Goal: Transaction & Acquisition: Purchase product/service

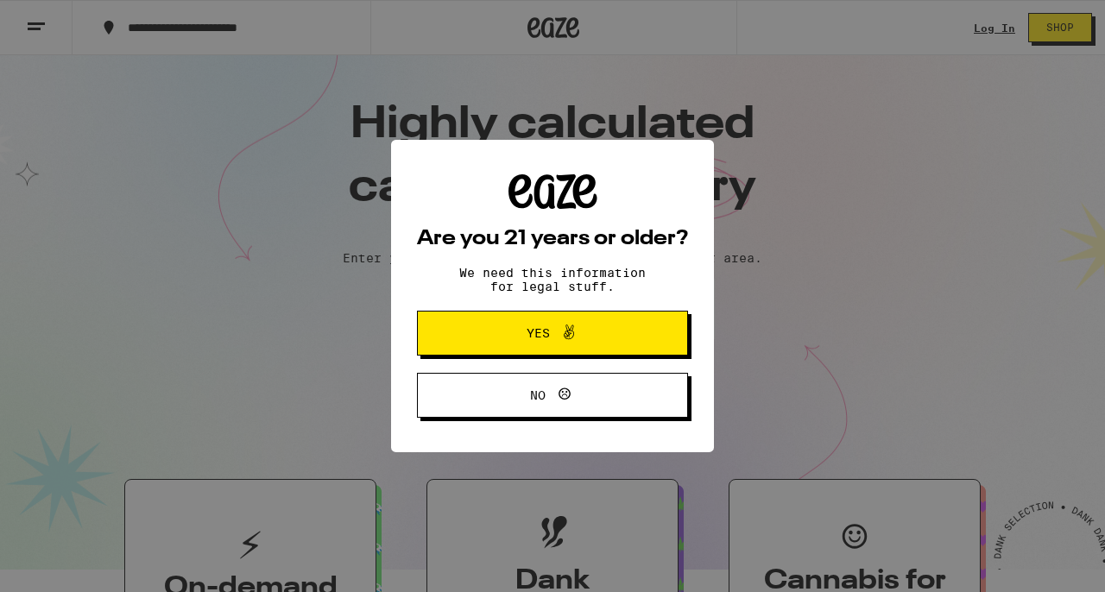
click at [550, 335] on span at bounding box center [564, 333] width 29 height 22
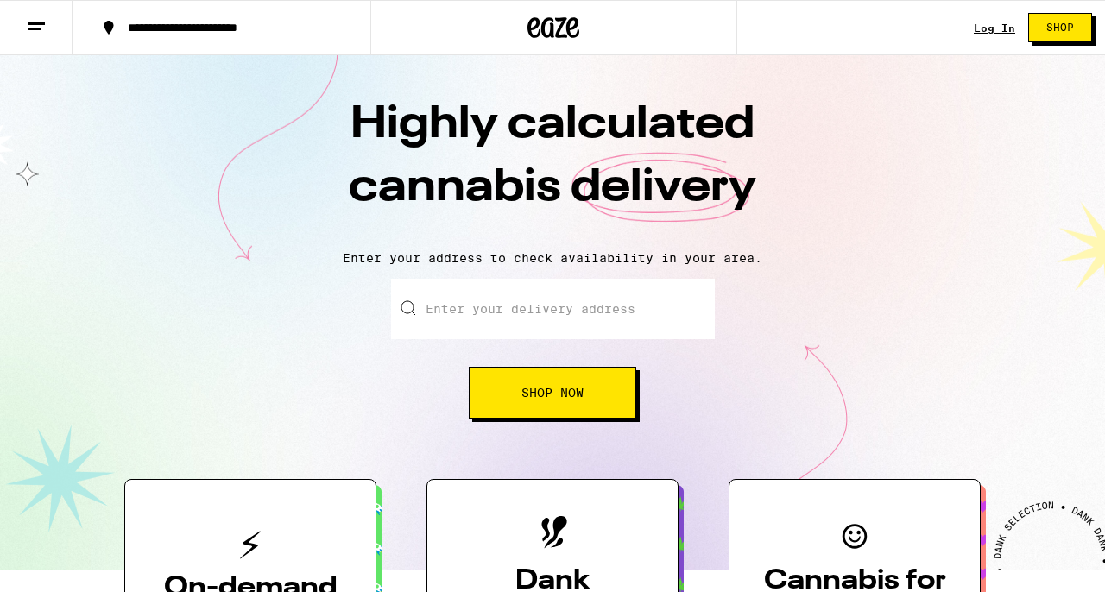
click at [987, 38] on div "Log In Shop" at bounding box center [1039, 27] width 131 height 55
click at [1015, 24] on link "Shop" at bounding box center [1060, 27] width 90 height 29
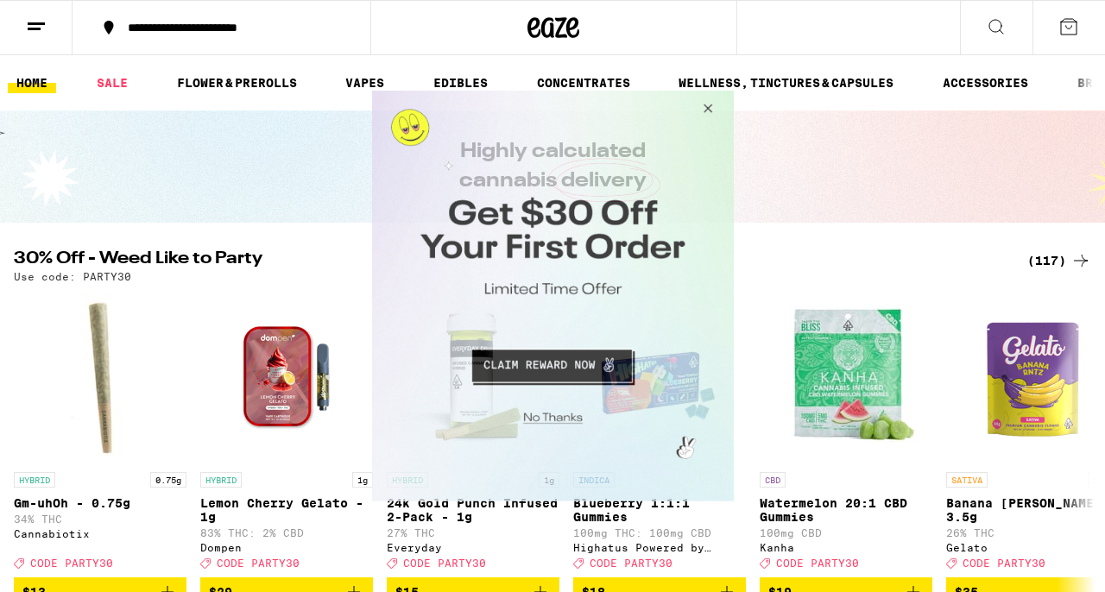
click at [710, 107] on button "Close Modal" at bounding box center [704, 111] width 47 height 41
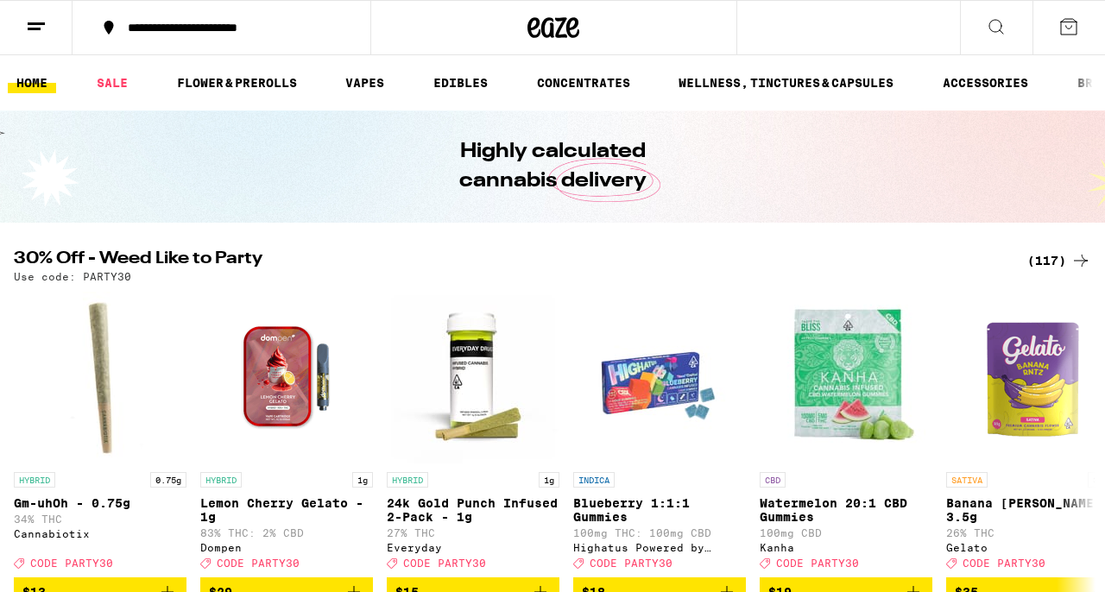
click at [33, 23] on line at bounding box center [36, 23] width 17 height 0
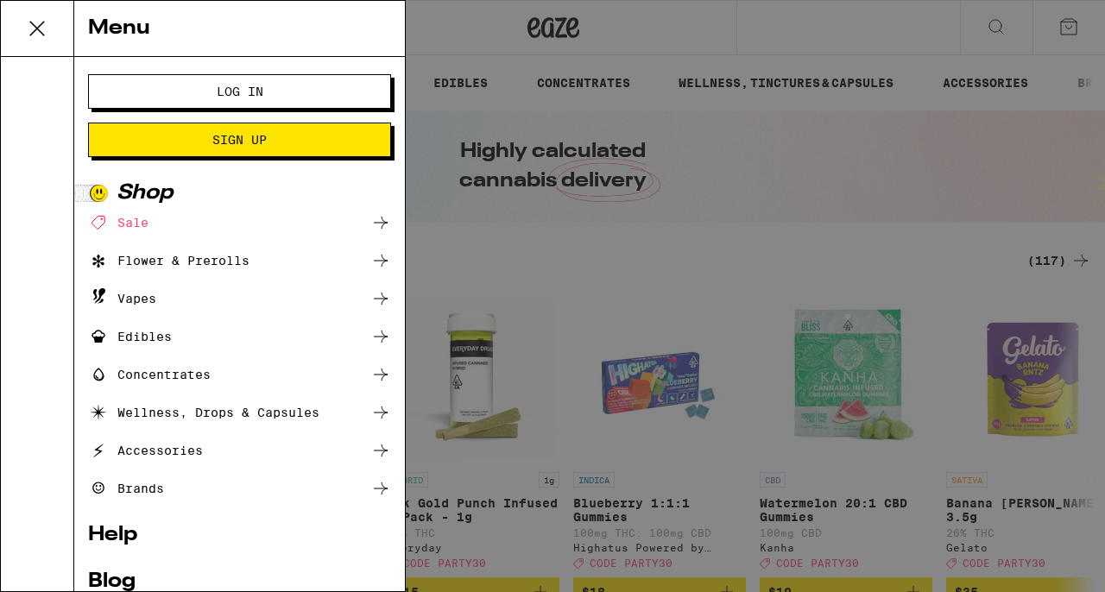
click at [158, 97] on span "Log In" at bounding box center [239, 91] width 163 height 12
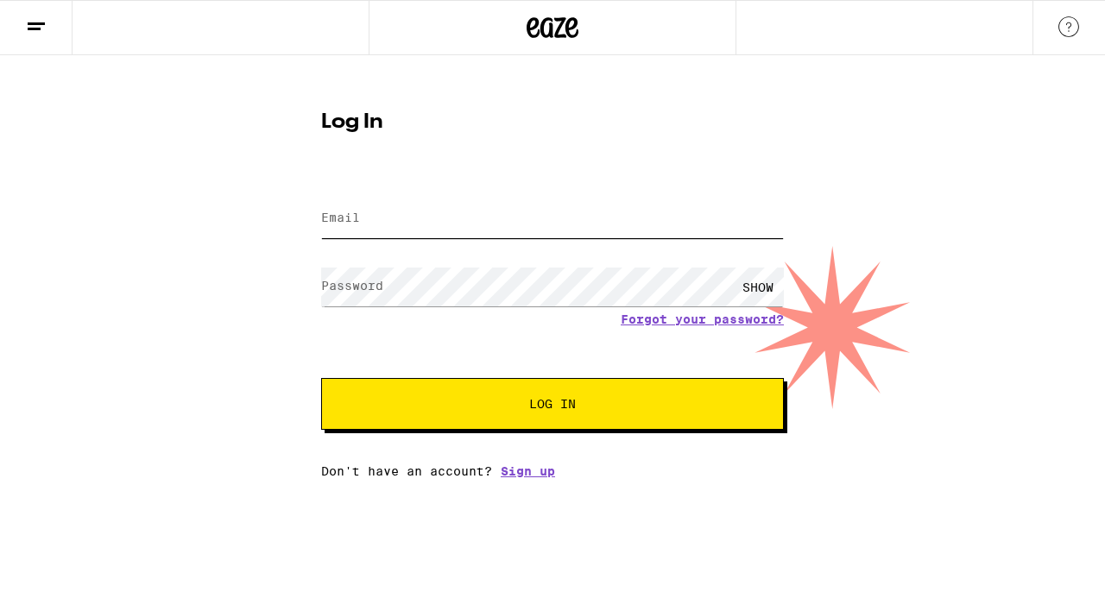
click at [385, 236] on input "Email" at bounding box center [552, 218] width 463 height 39
type input "[PERSON_NAME][EMAIL_ADDRESS][DOMAIN_NAME]"
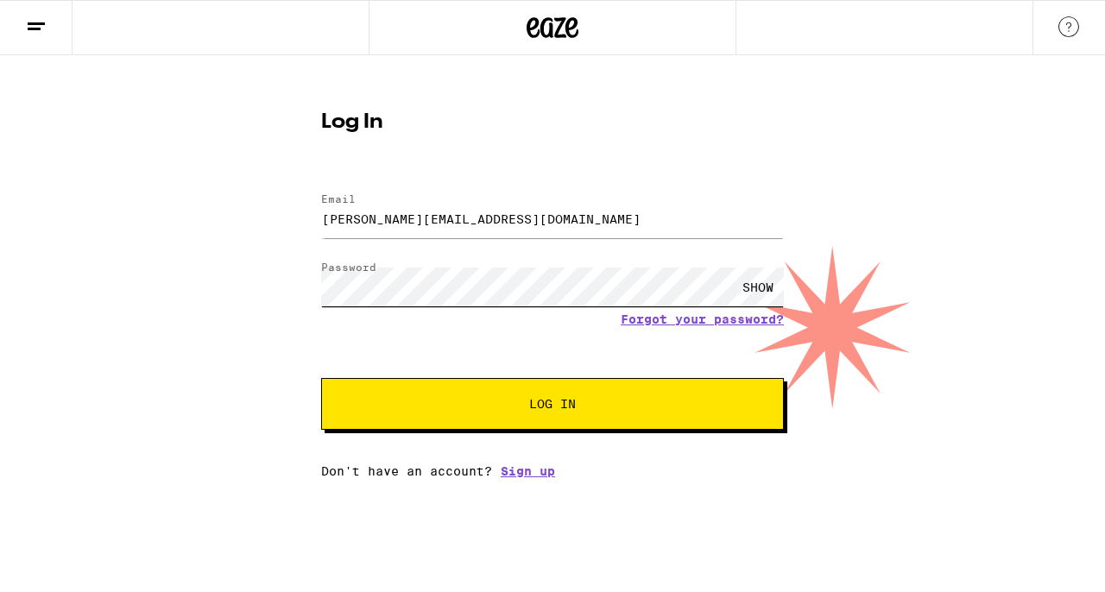
click at [321, 378] on button "Log In" at bounding box center [552, 404] width 463 height 52
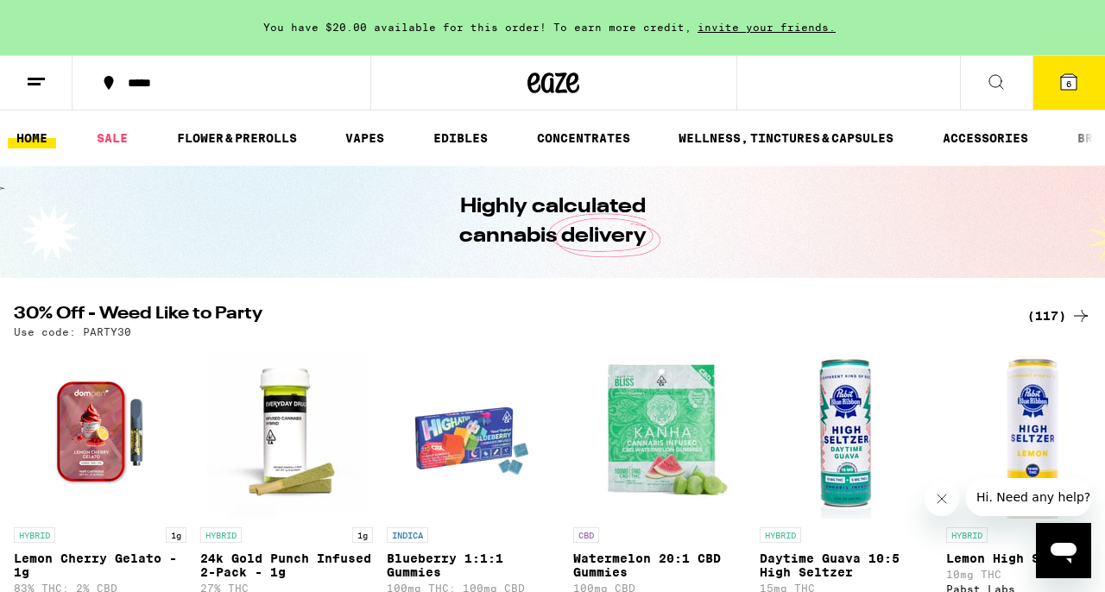
click at [1061, 90] on icon at bounding box center [1069, 82] width 16 height 16
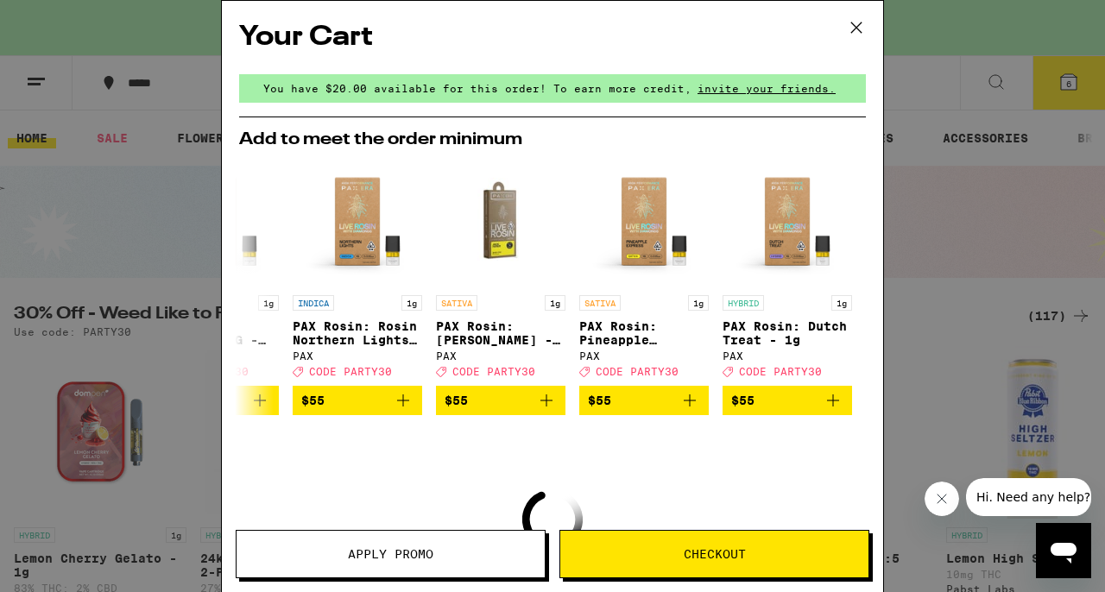
click at [847, 28] on icon at bounding box center [856, 28] width 26 height 26
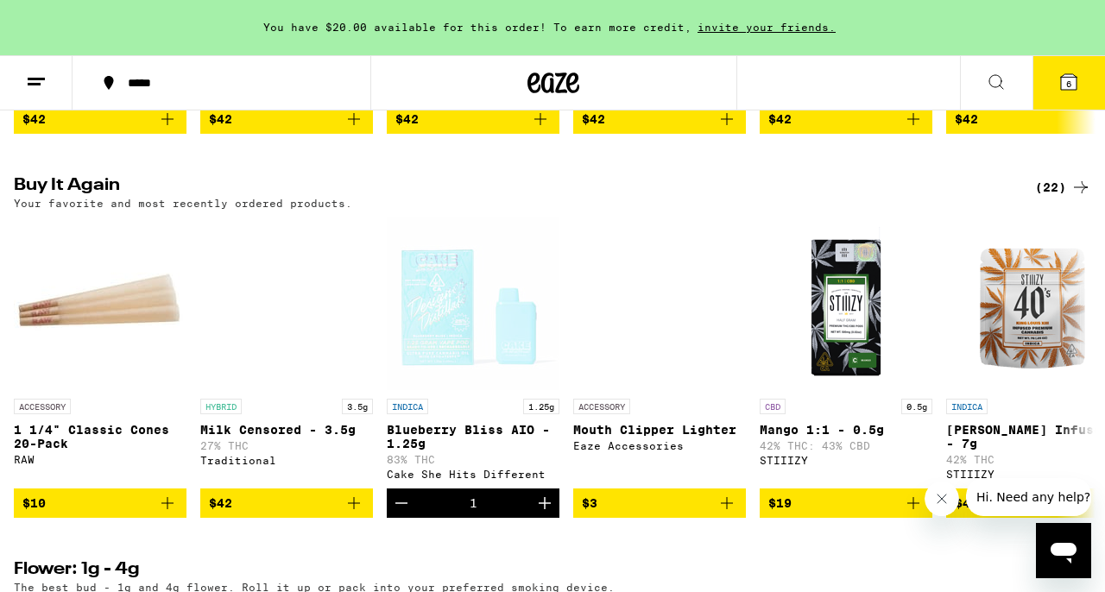
scroll to position [1345, 0]
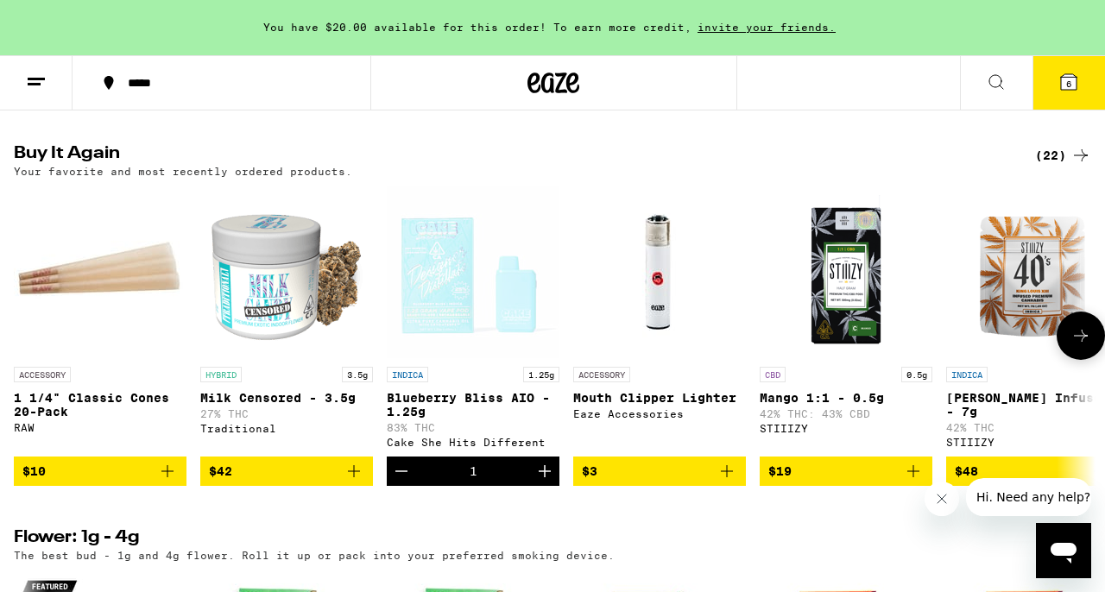
click at [168, 482] on icon "Add to bag" at bounding box center [167, 471] width 21 height 21
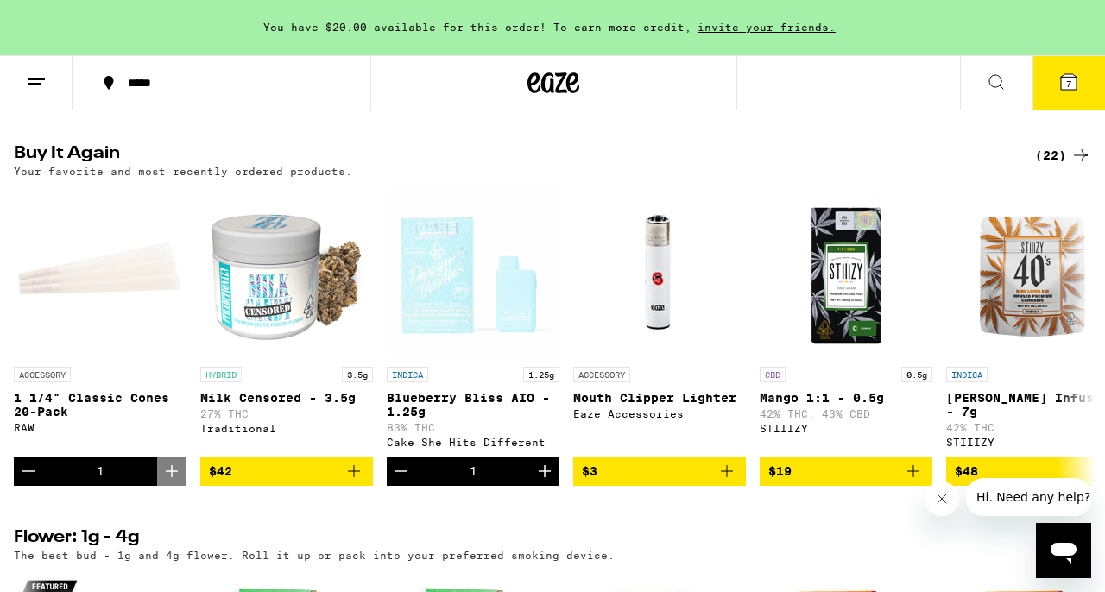
click at [1074, 89] on icon at bounding box center [1069, 82] width 16 height 16
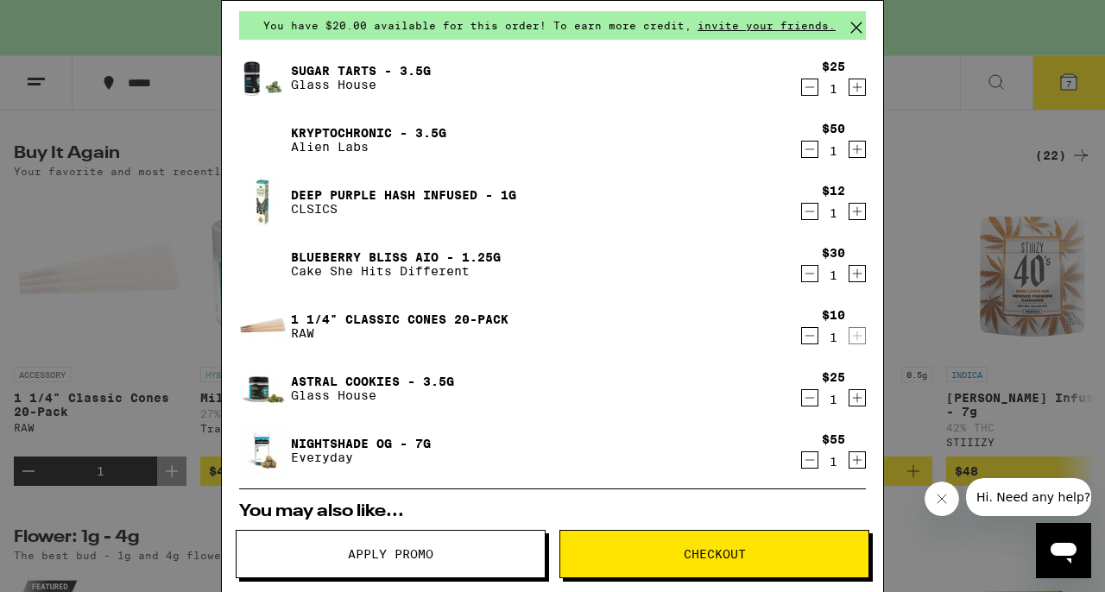
scroll to position [66, 0]
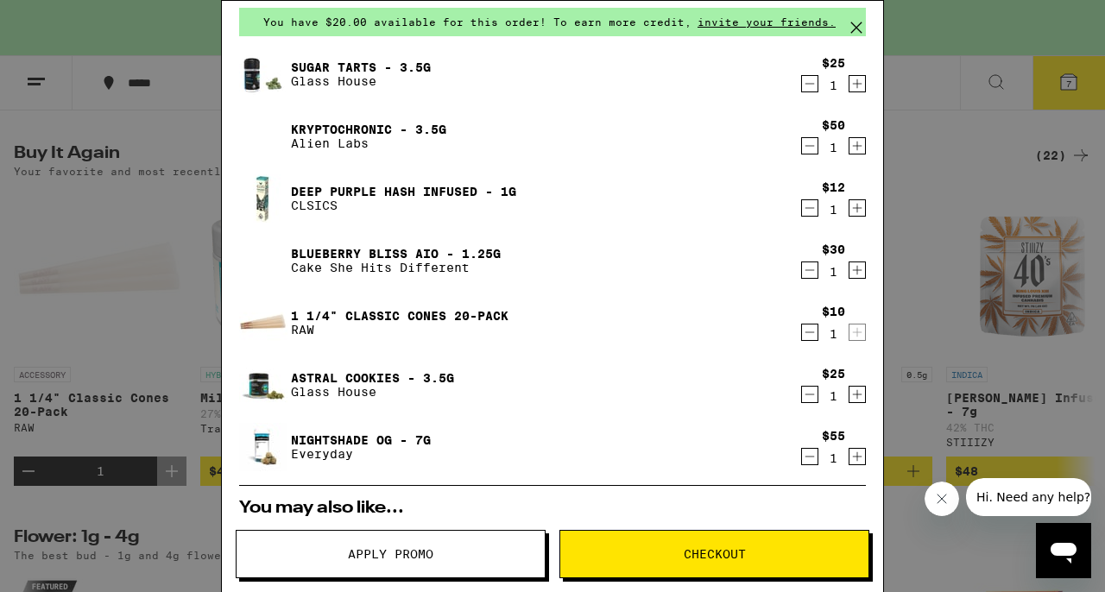
click at [811, 148] on icon "Decrement" at bounding box center [810, 146] width 16 height 21
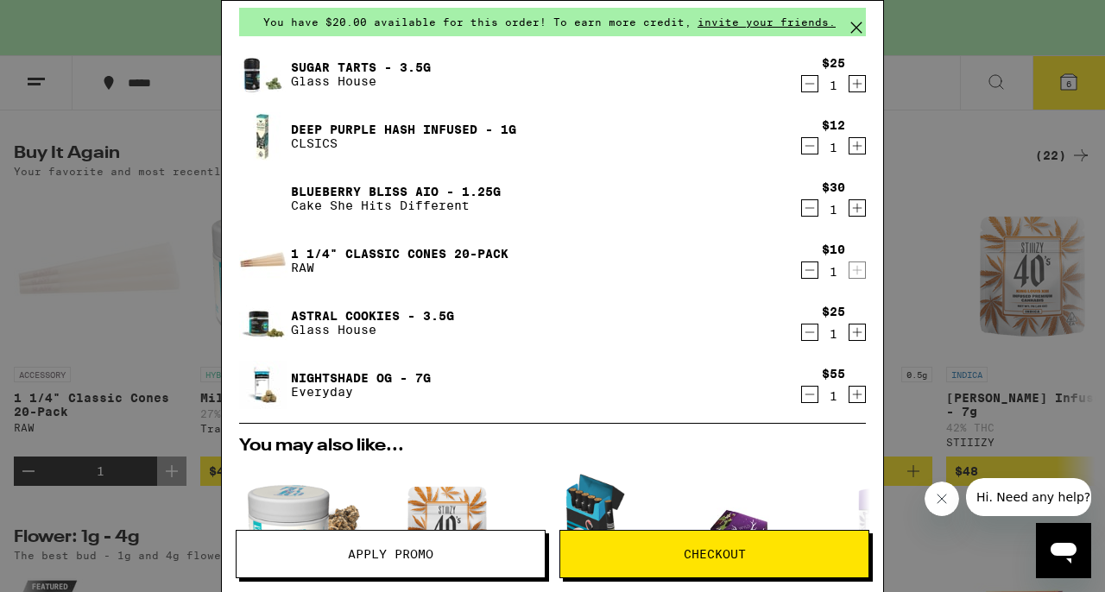
click at [810, 79] on icon "Decrement" at bounding box center [810, 83] width 16 height 21
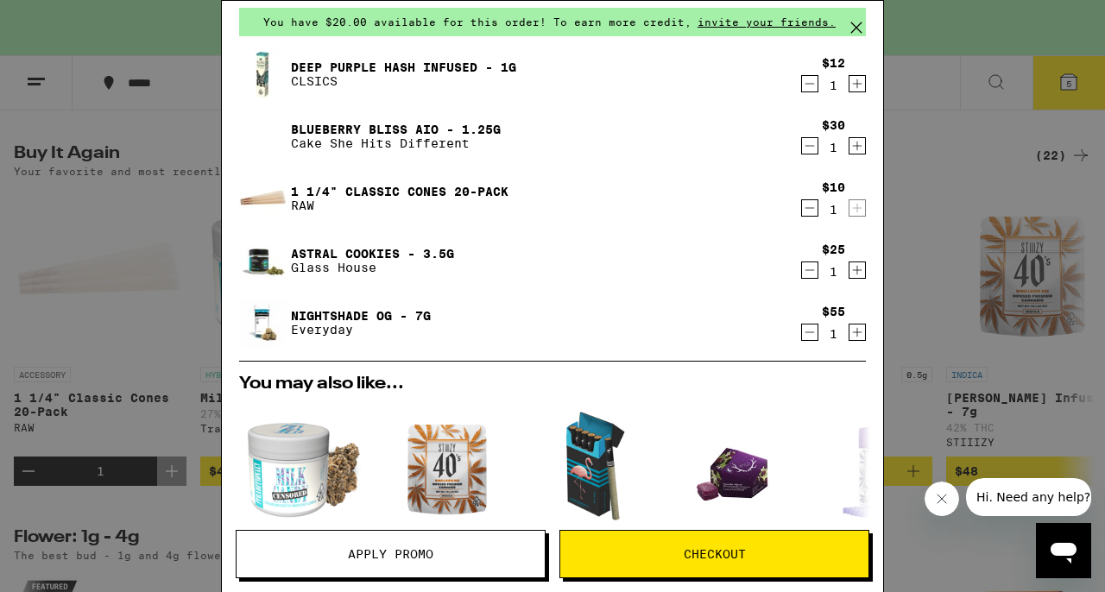
click at [810, 79] on icon "Decrement" at bounding box center [810, 83] width 16 height 21
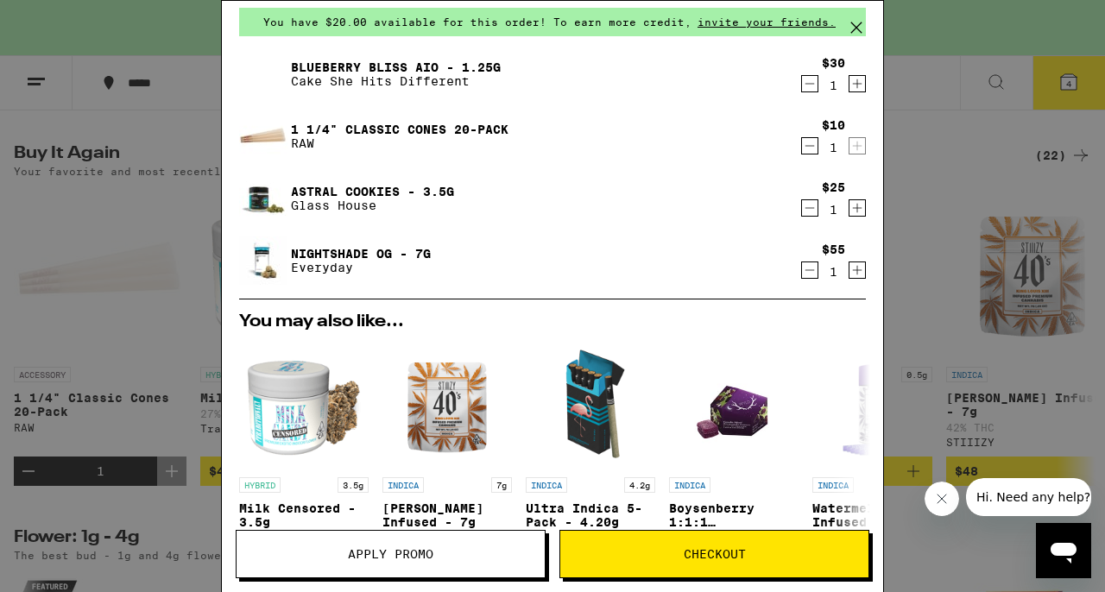
click at [810, 79] on icon "Decrement" at bounding box center [810, 83] width 16 height 21
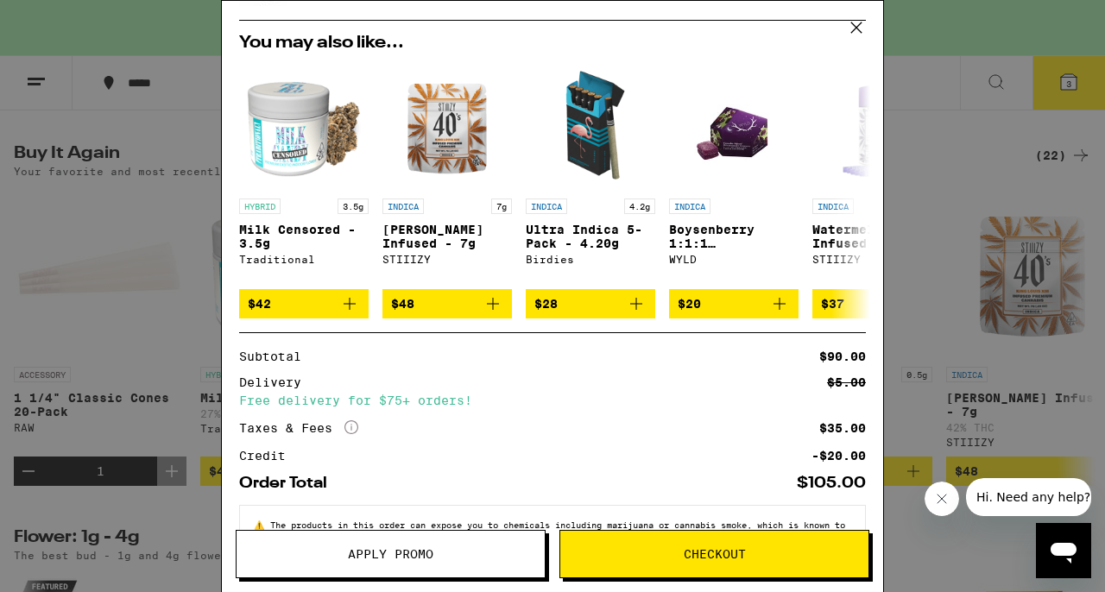
scroll to position [351, 0]
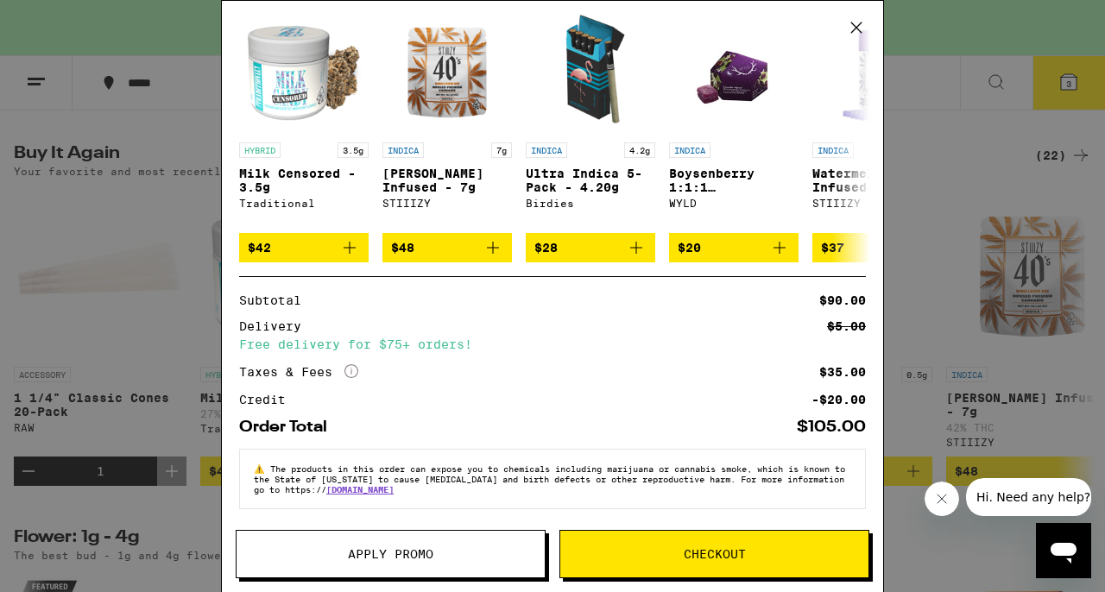
click at [34, 418] on div "Your Cart You have $20.00 available for this order! To earn more credit, invite…" at bounding box center [552, 296] width 1105 height 592
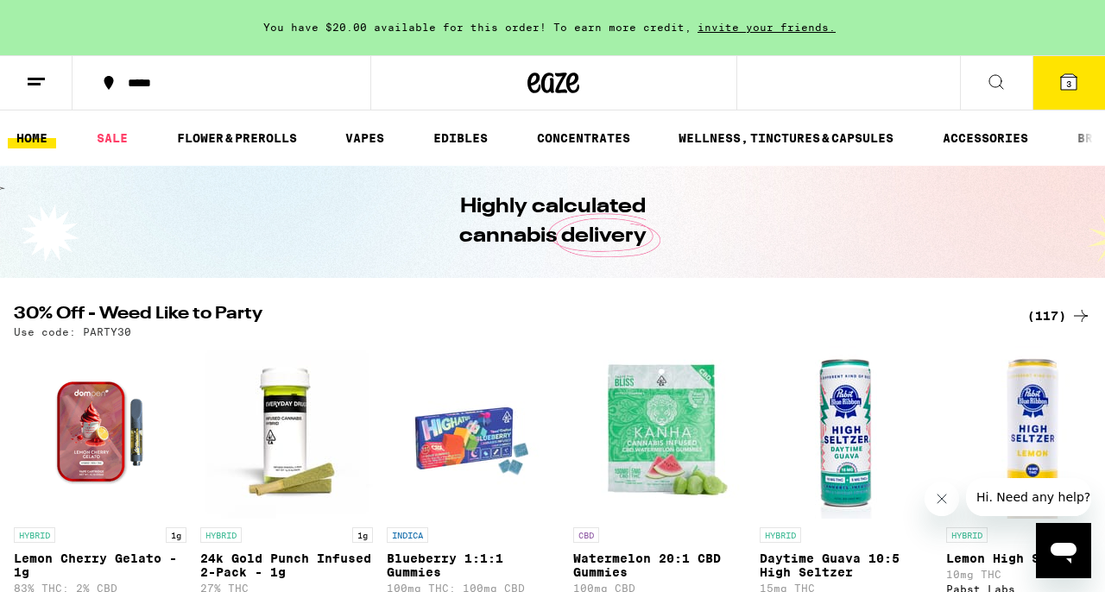
click at [1071, 92] on icon at bounding box center [1068, 82] width 21 height 21
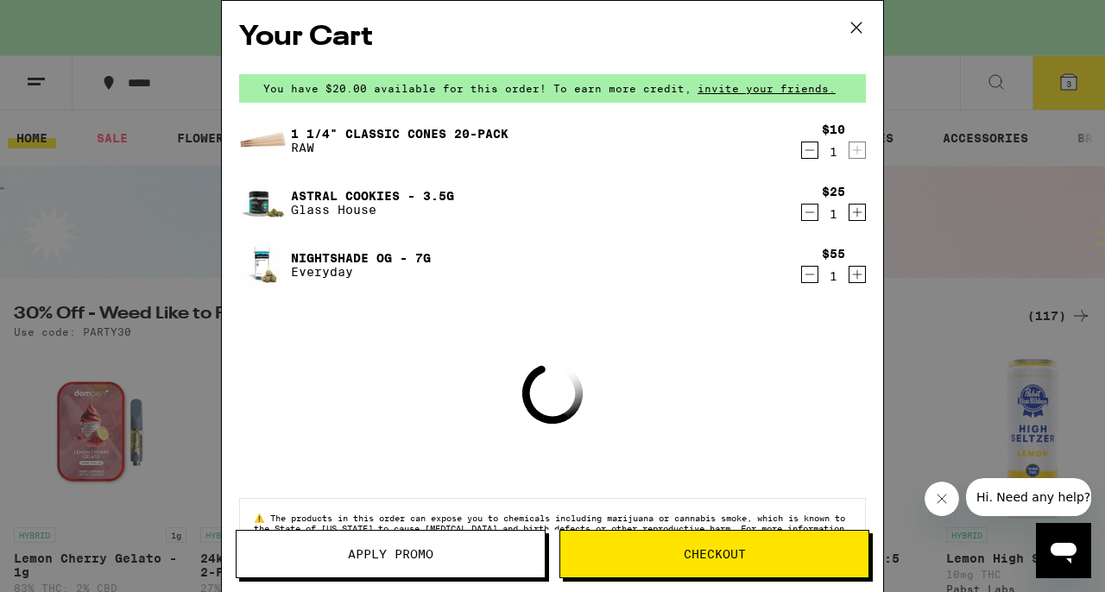
click at [356, 567] on button "Apply Promo" at bounding box center [391, 554] width 310 height 48
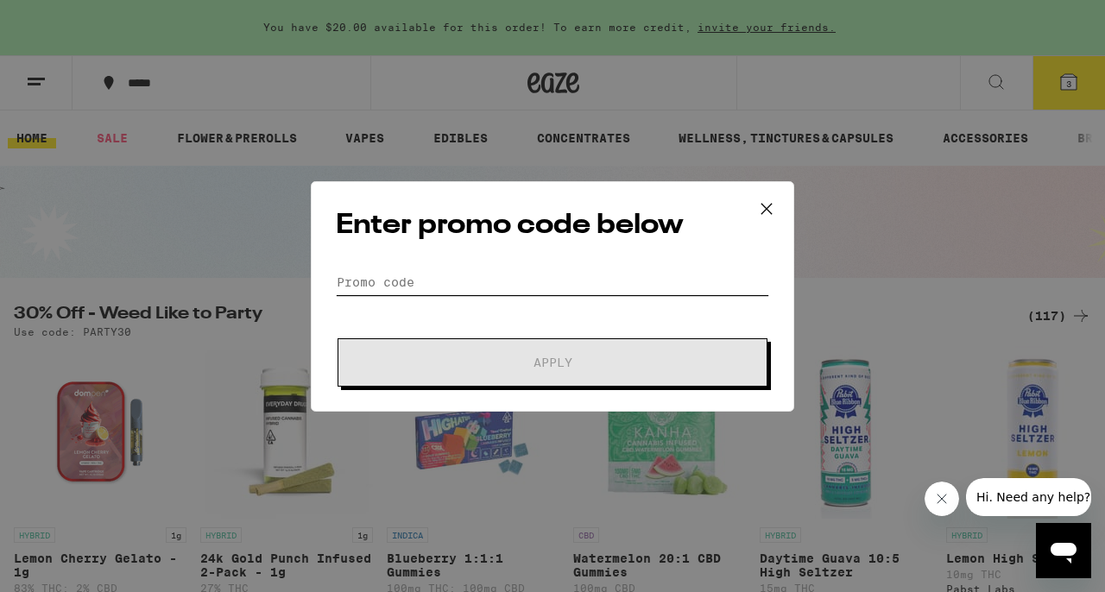
click at [544, 273] on input "Promo Code" at bounding box center [552, 282] width 433 height 26
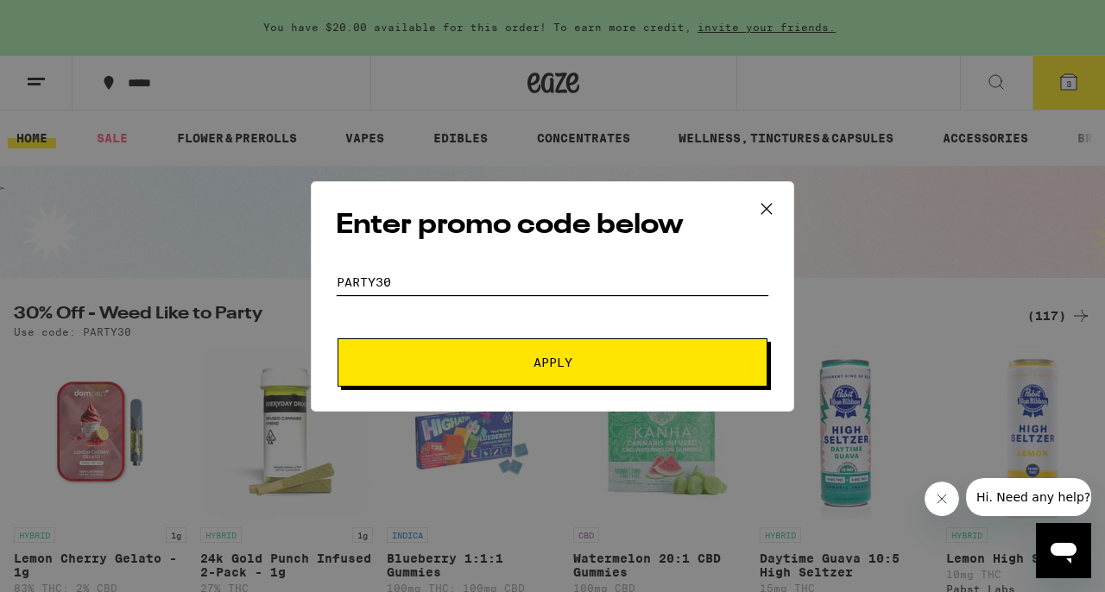
type input "PARTY30"
click at [594, 362] on span "Apply" at bounding box center [552, 363] width 311 height 12
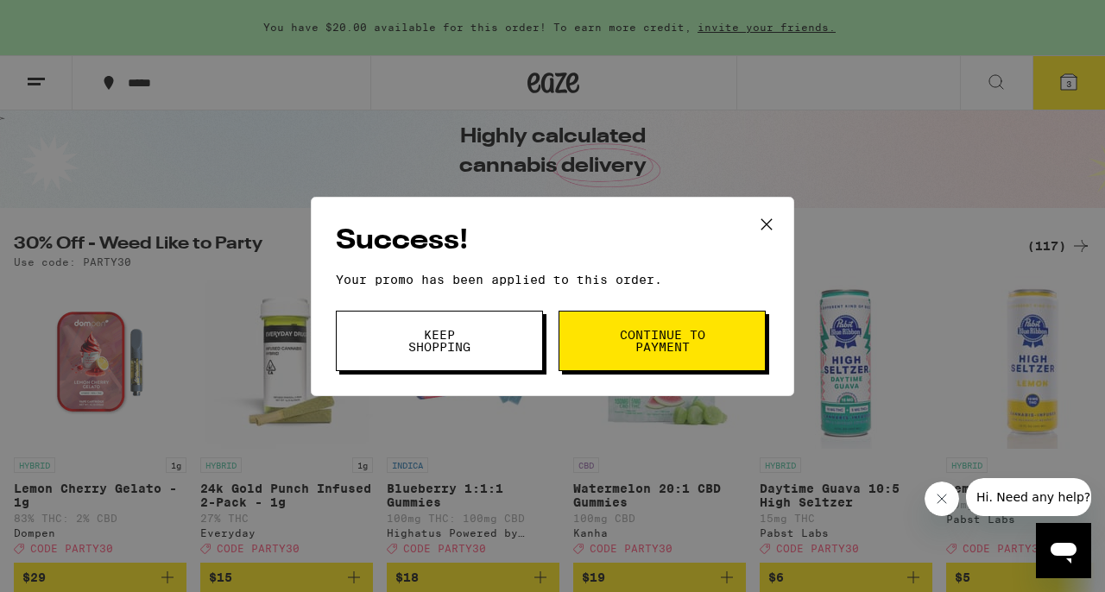
scroll to position [92, 0]
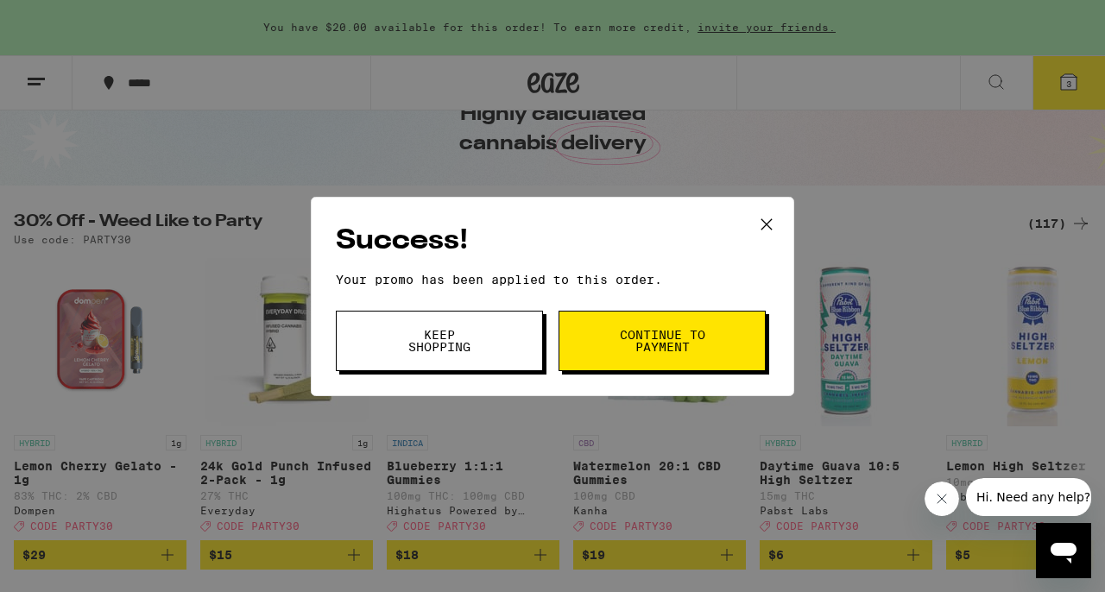
click at [494, 331] on button "Keep Shopping" at bounding box center [439, 341] width 207 height 60
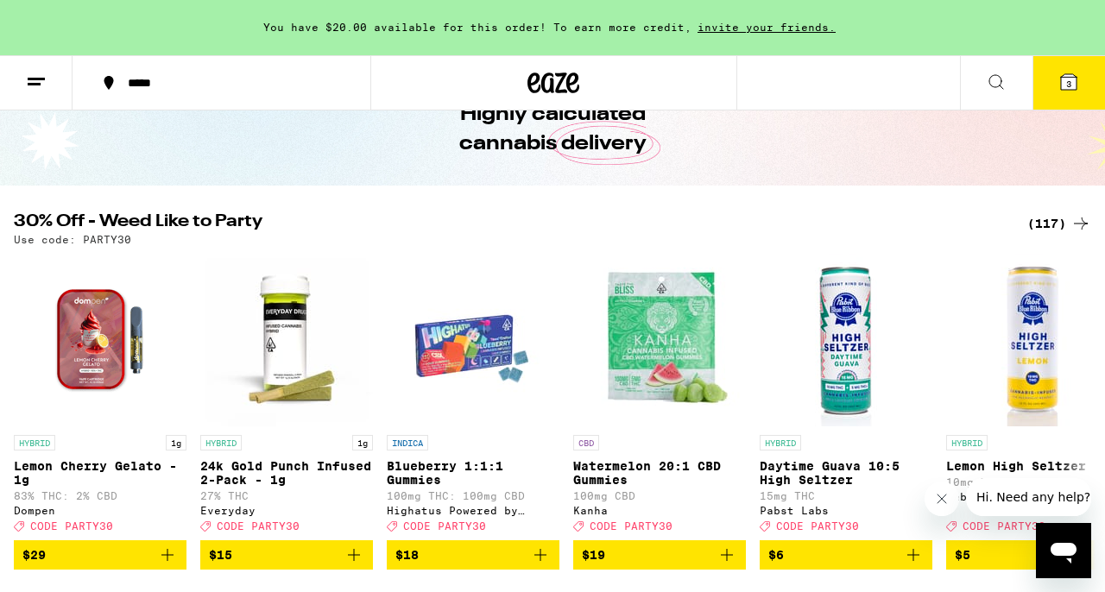
click at [1071, 81] on icon at bounding box center [1069, 82] width 16 height 16
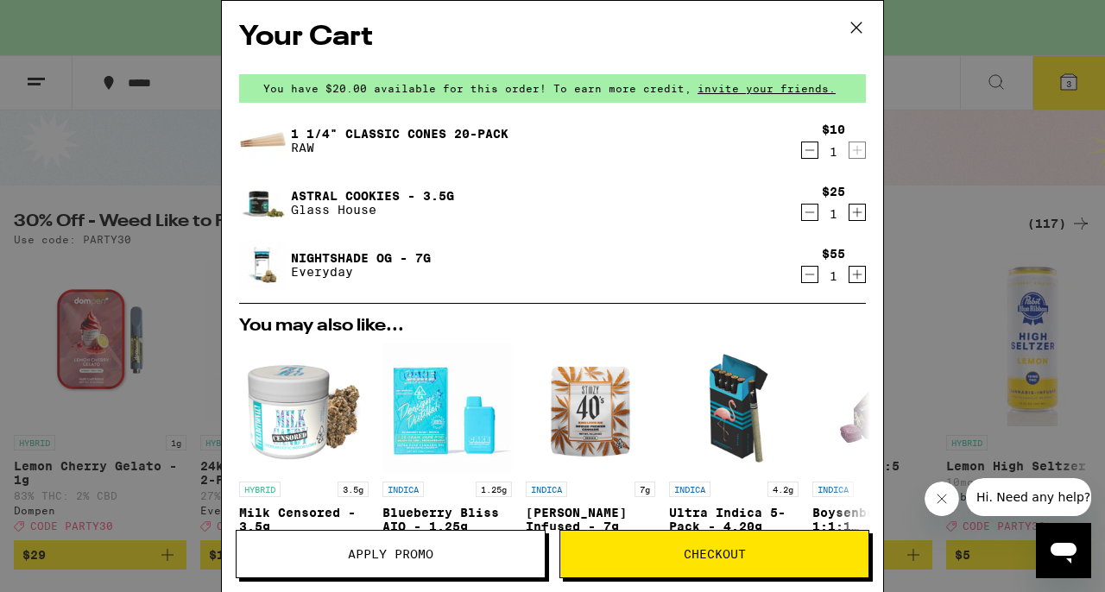
click at [809, 216] on icon "Decrement" at bounding box center [810, 212] width 16 height 21
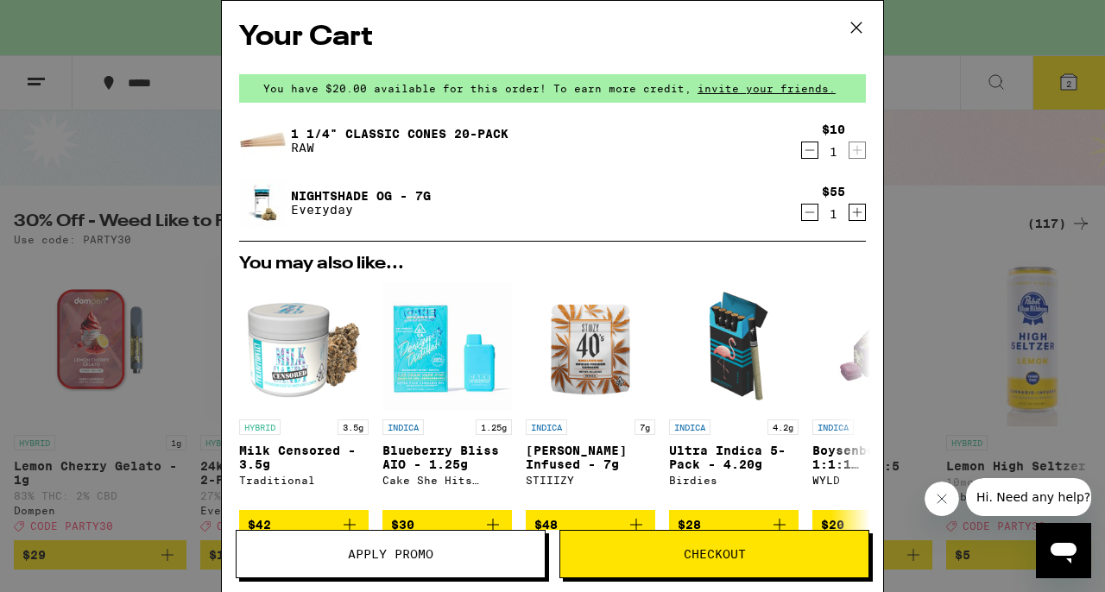
click at [855, 27] on icon at bounding box center [856, 28] width 26 height 26
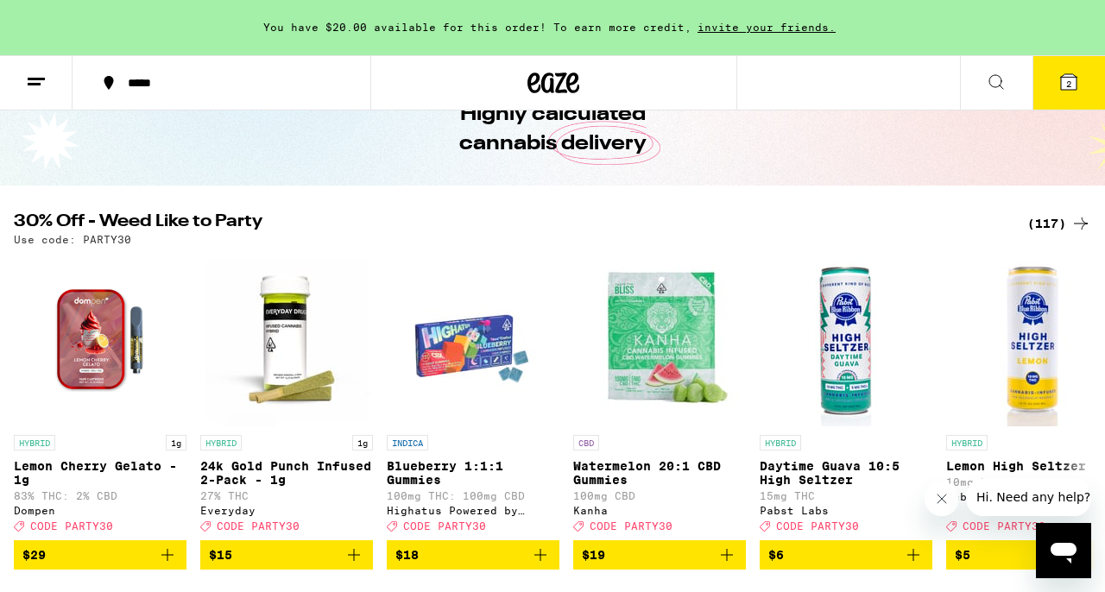
click at [1058, 222] on div "(117)" at bounding box center [1059, 223] width 64 height 21
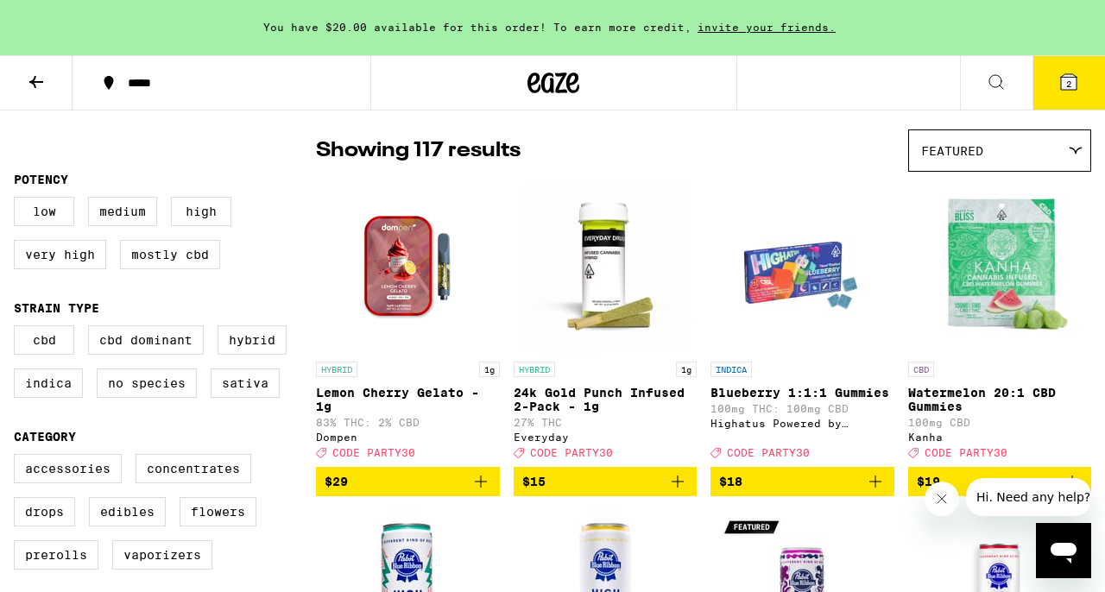
scroll to position [206, 0]
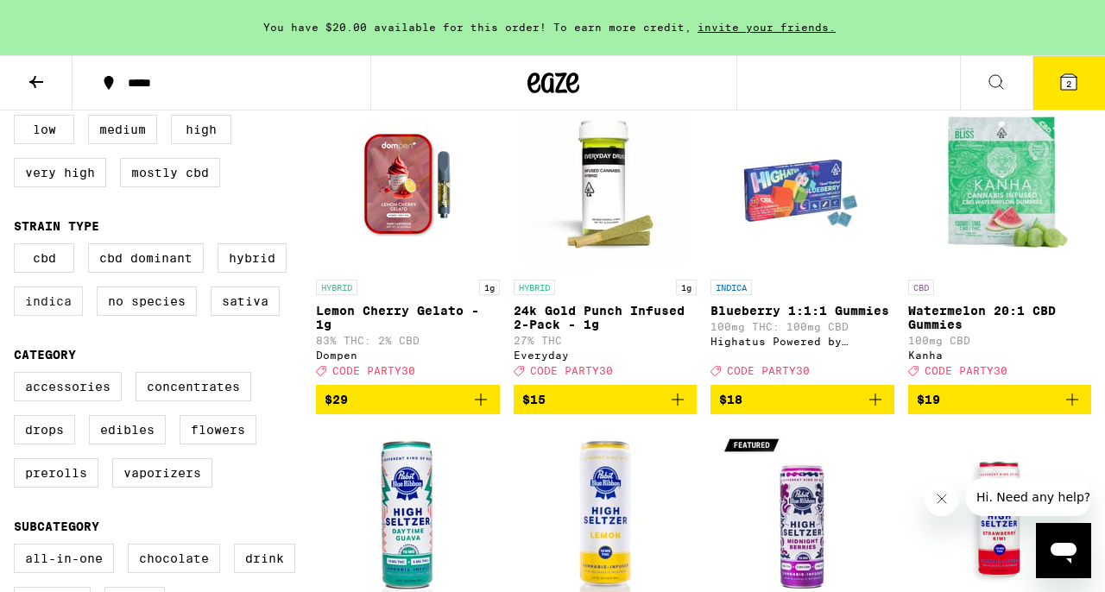
click at [62, 311] on label "Indica" at bounding box center [48, 301] width 69 height 29
click at [18, 247] on input "Indica" at bounding box center [17, 246] width 1 height 1
checkbox input "true"
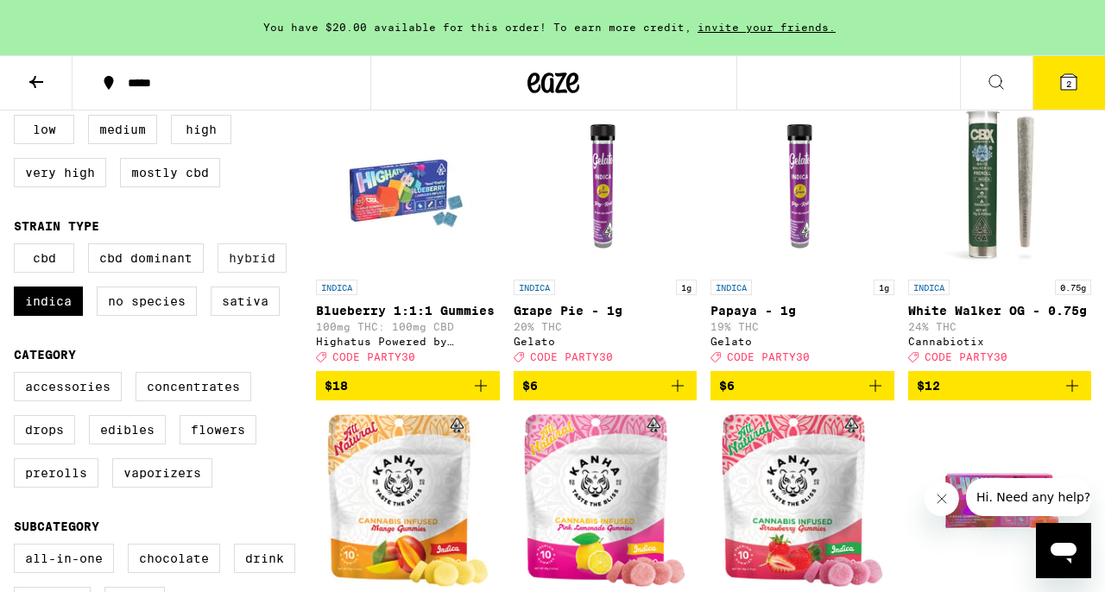
click at [249, 270] on label "Hybrid" at bounding box center [252, 257] width 69 height 29
click at [18, 247] on input "Hybrid" at bounding box center [17, 246] width 1 height 1
checkbox input "true"
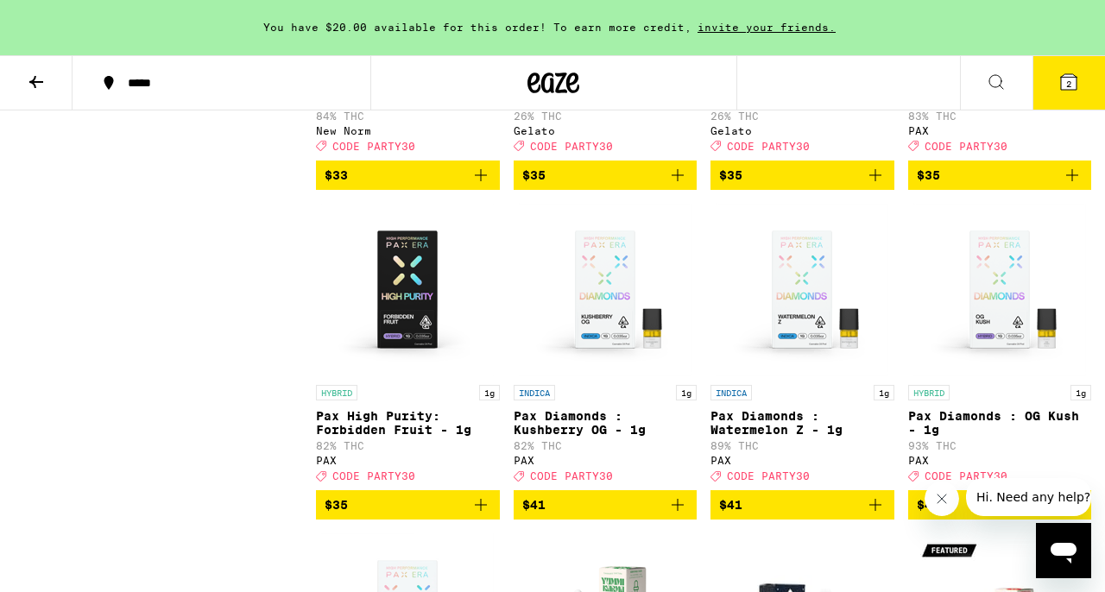
scroll to position [6032, 0]
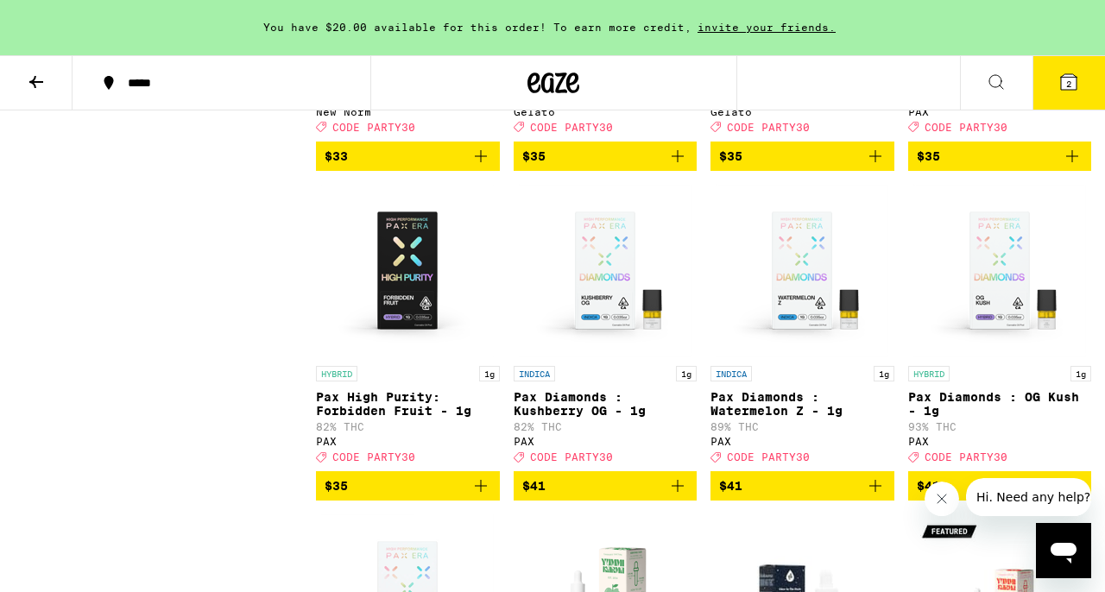
click at [681, 162] on icon "Add to bag" at bounding box center [678, 156] width 12 height 12
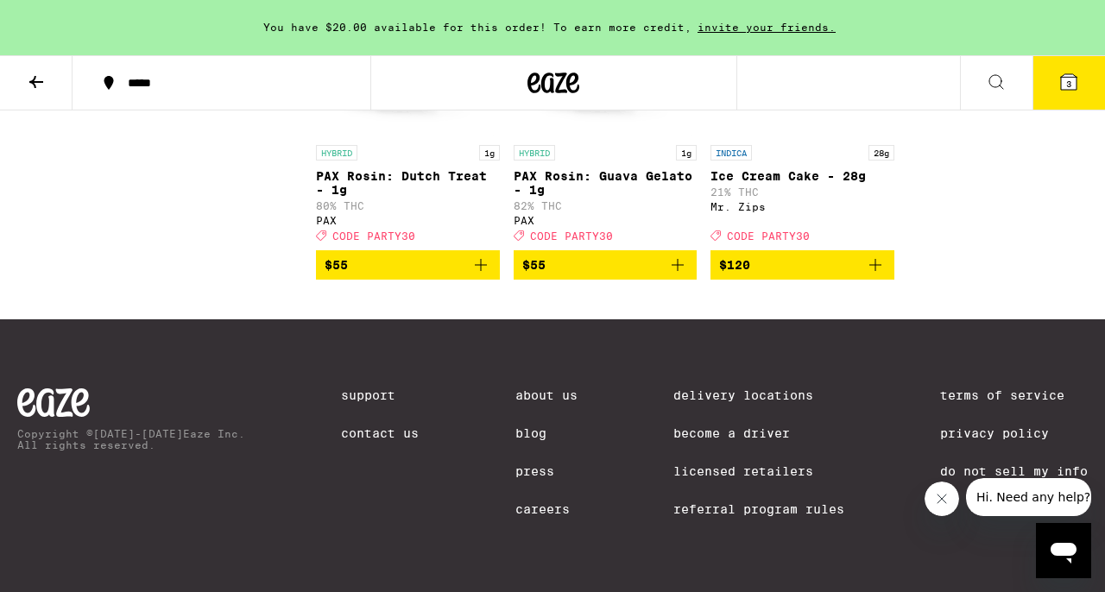
scroll to position [7265, 0]
click at [1072, 79] on icon at bounding box center [1069, 82] width 16 height 16
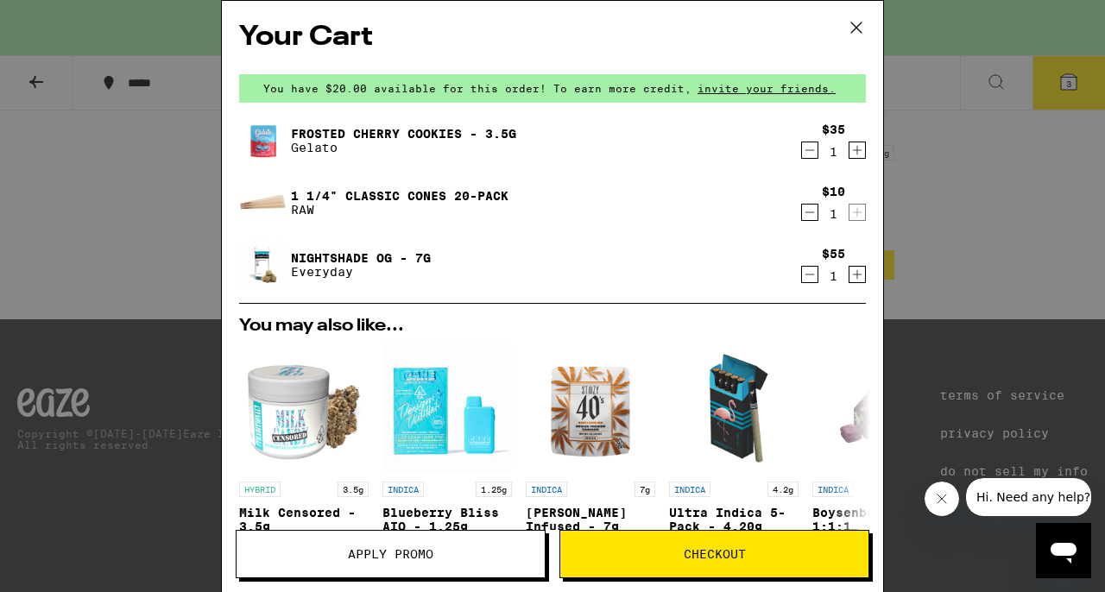
click at [811, 278] on icon "Decrement" at bounding box center [810, 274] width 16 height 21
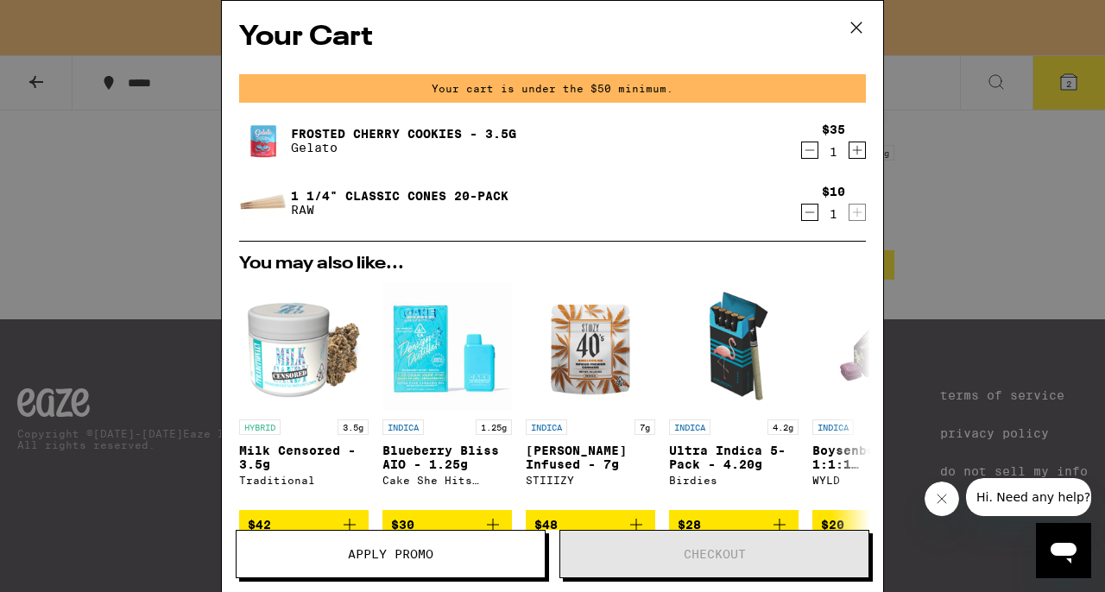
click at [861, 28] on icon at bounding box center [856, 28] width 26 height 26
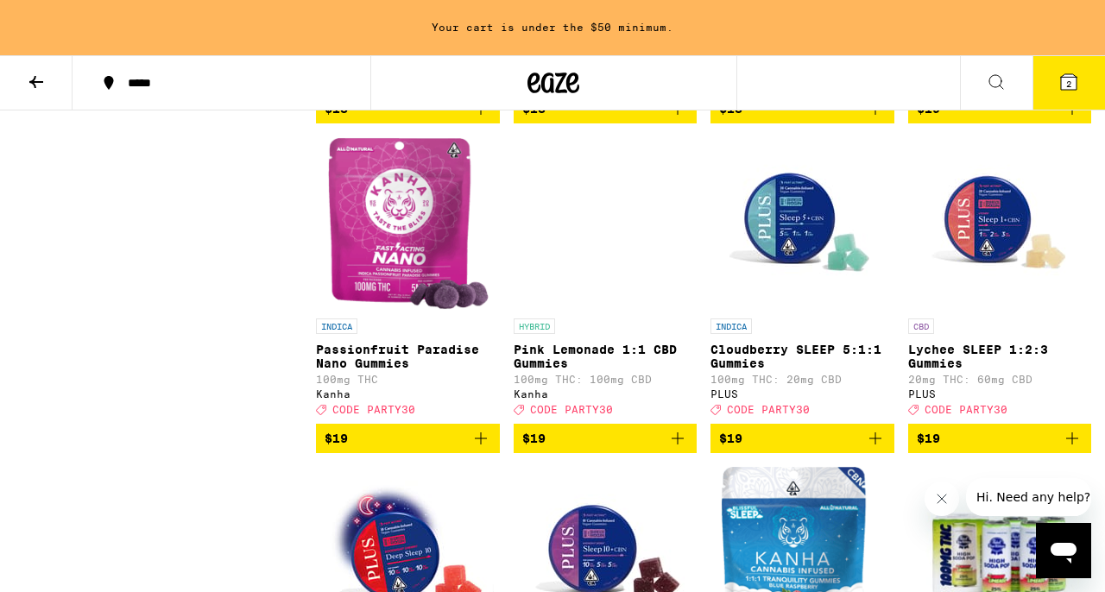
scroll to position [1891, 0]
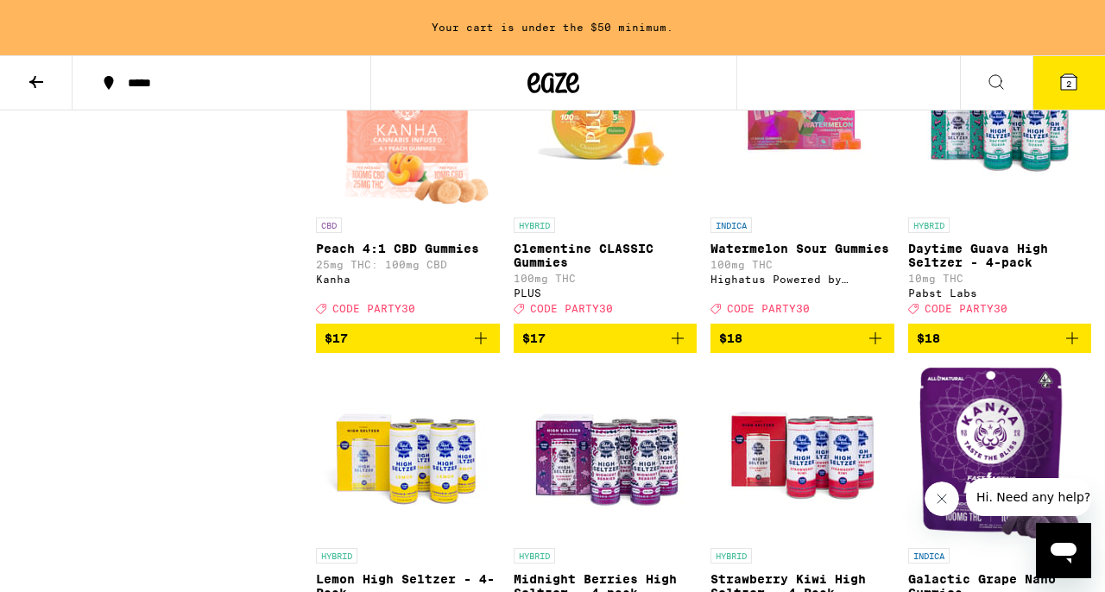
click at [32, 75] on icon at bounding box center [36, 82] width 21 height 21
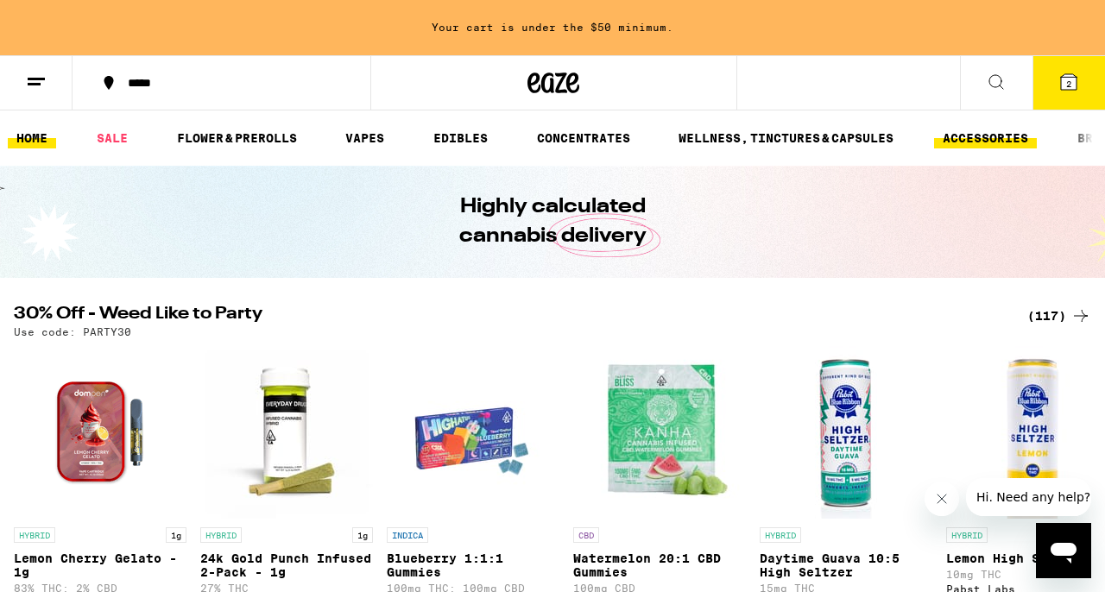
click at [1015, 135] on link "ACCESSORIES" at bounding box center [985, 138] width 103 height 21
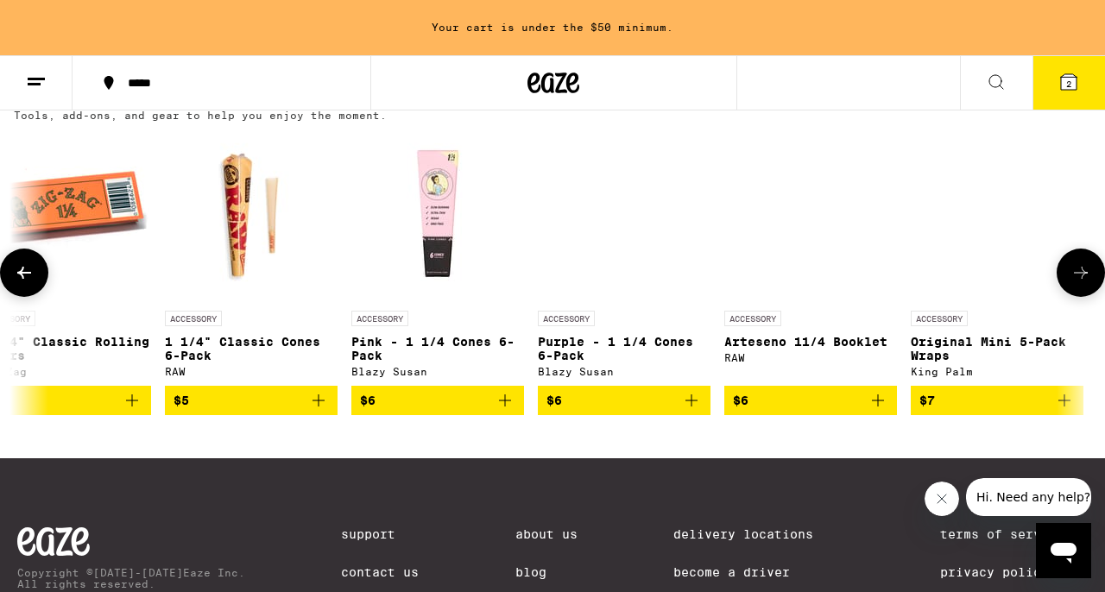
scroll to position [0, 2088]
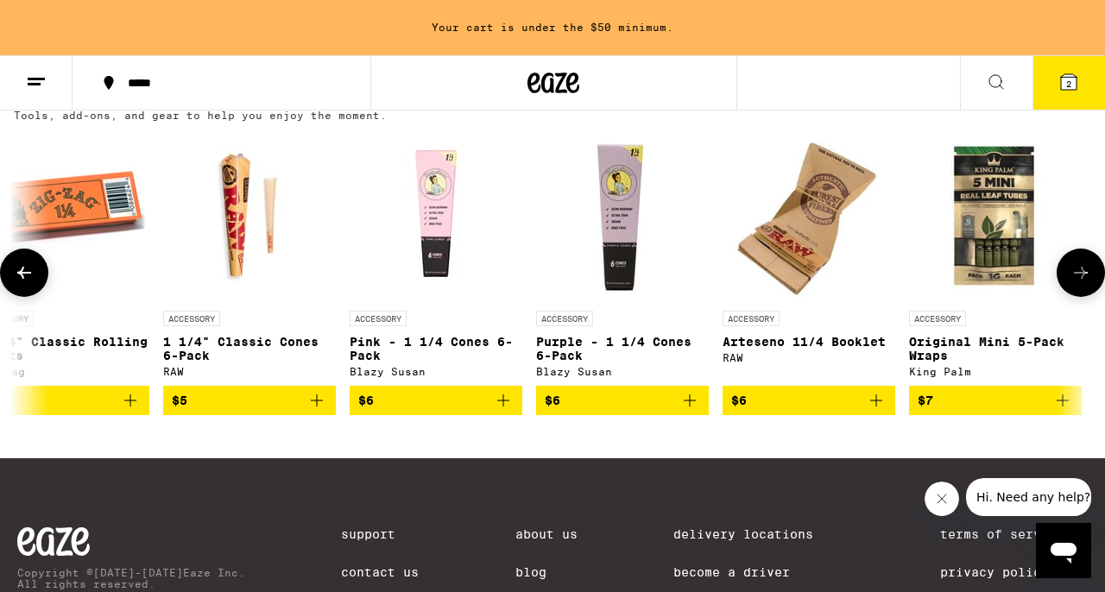
click at [692, 411] on icon "Add to bag" at bounding box center [689, 400] width 21 height 21
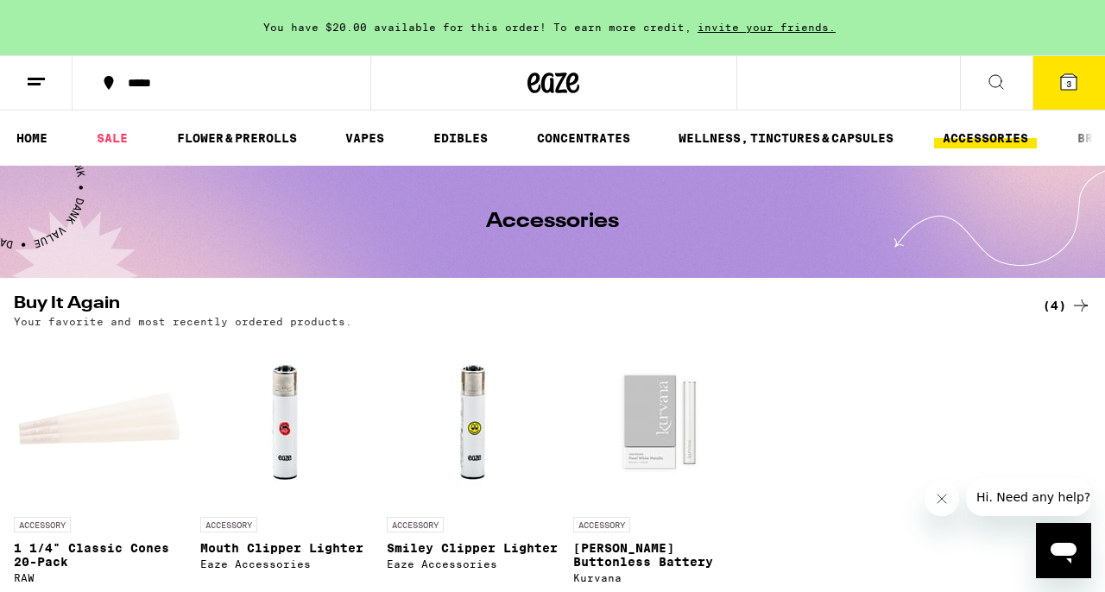
scroll to position [742, 0]
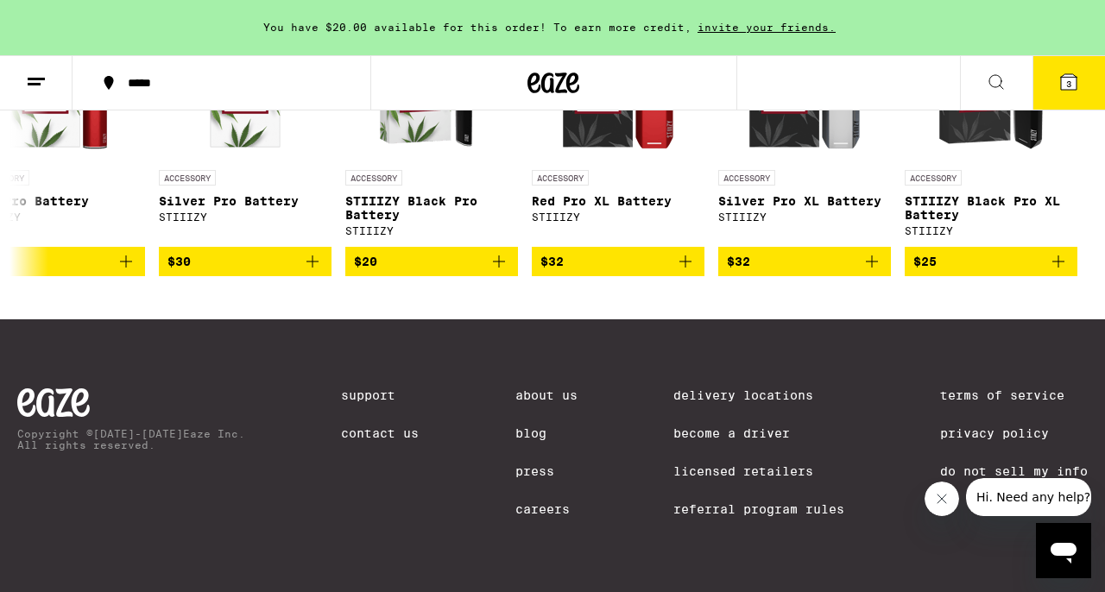
click at [1083, 88] on button "3" at bounding box center [1068, 83] width 73 height 54
